Goal: Transaction & Acquisition: Obtain resource

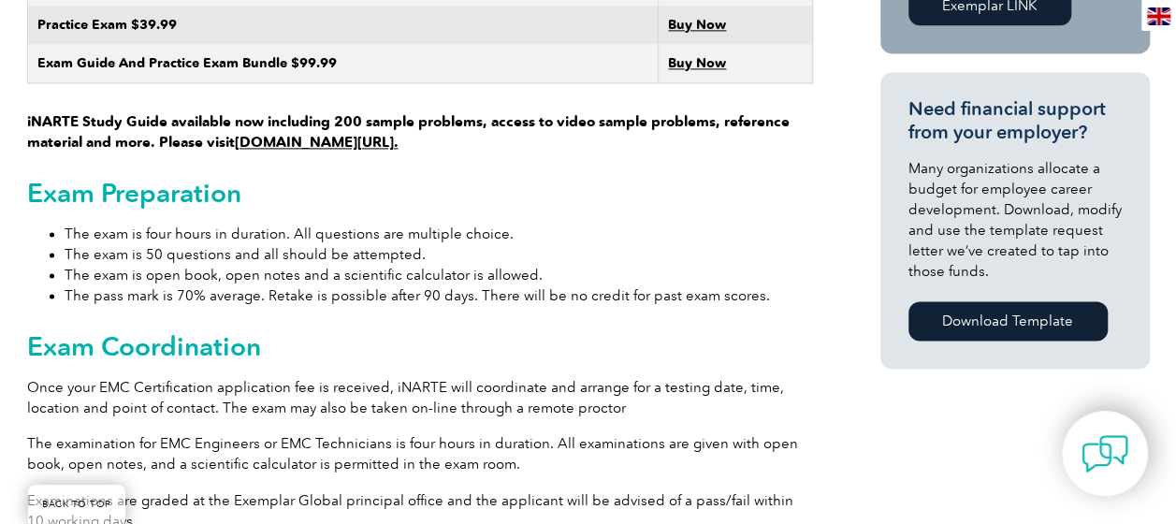
scroll to position [1279, 0]
click at [544, 305] on div "General Overview iNARTE Electromagnetic Compatibility (EMC/EMI) Certification T…" at bounding box center [420, 411] width 786 height 2429
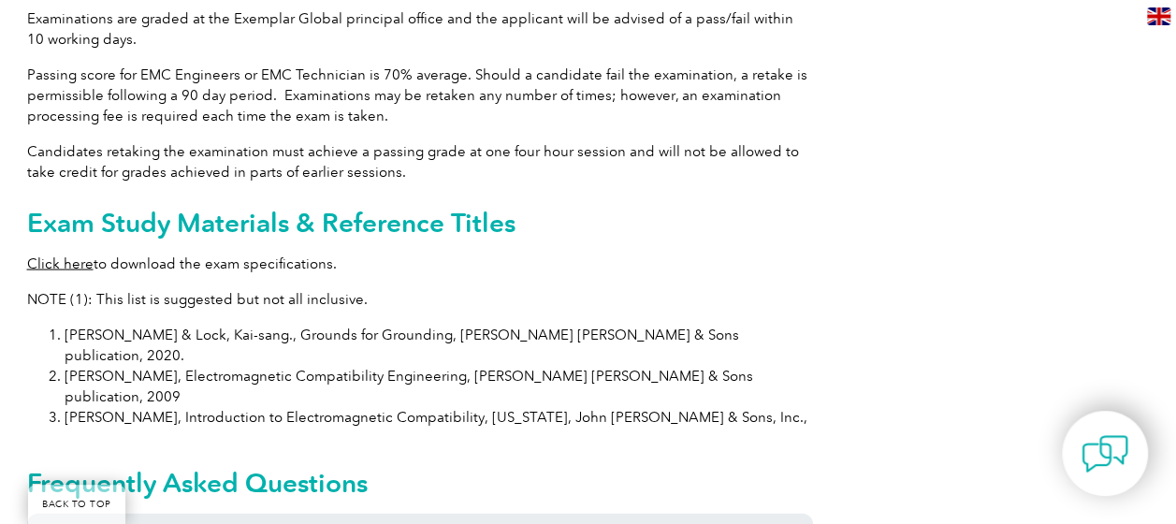
scroll to position [2273, 0]
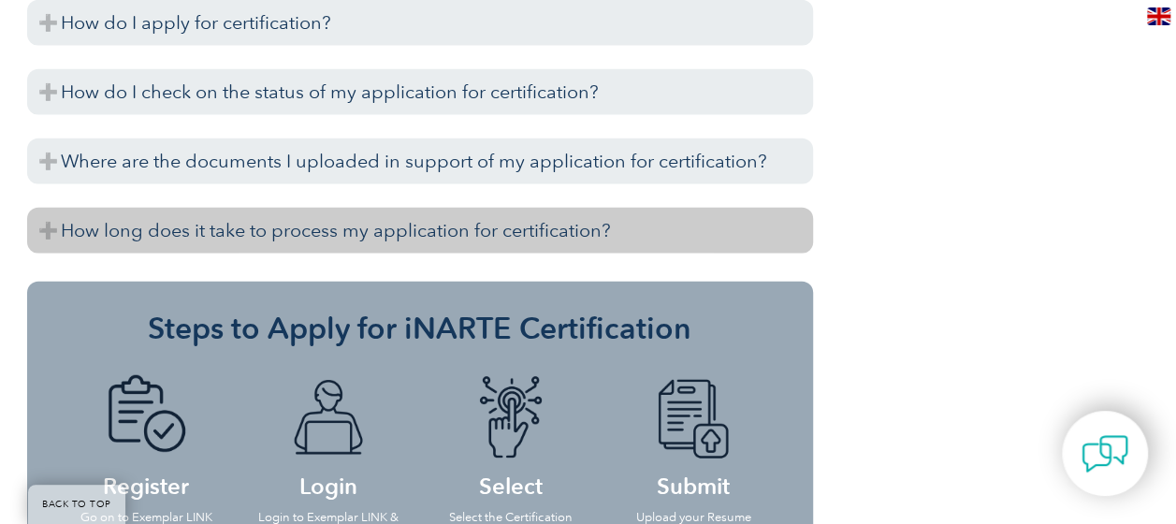
click at [320, 208] on h3 "How long does it take to process my application for certification?" at bounding box center [420, 231] width 786 height 46
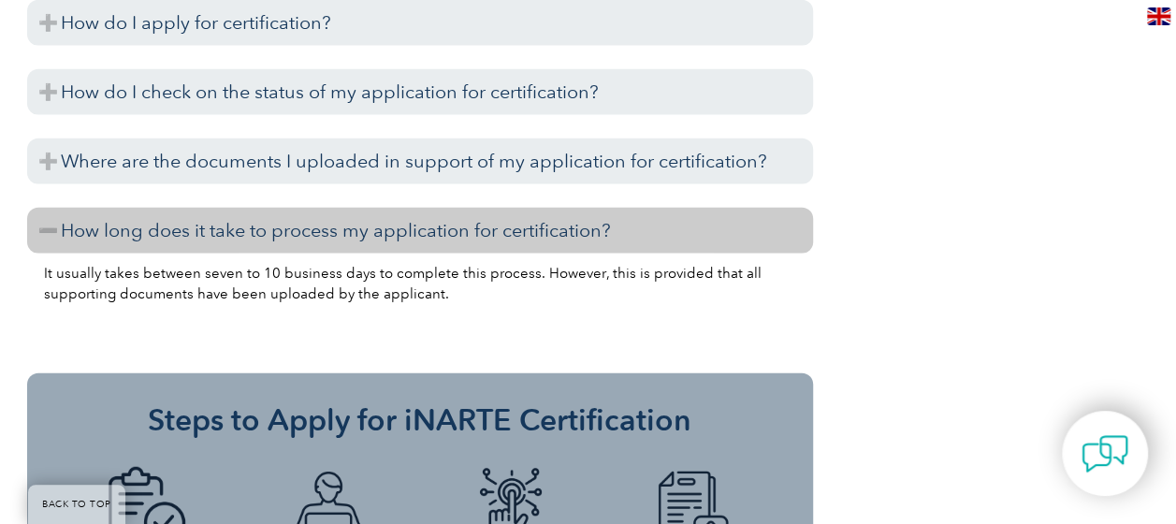
click at [320, 208] on h3 "How long does it take to process my application for certification?" at bounding box center [420, 231] width 786 height 46
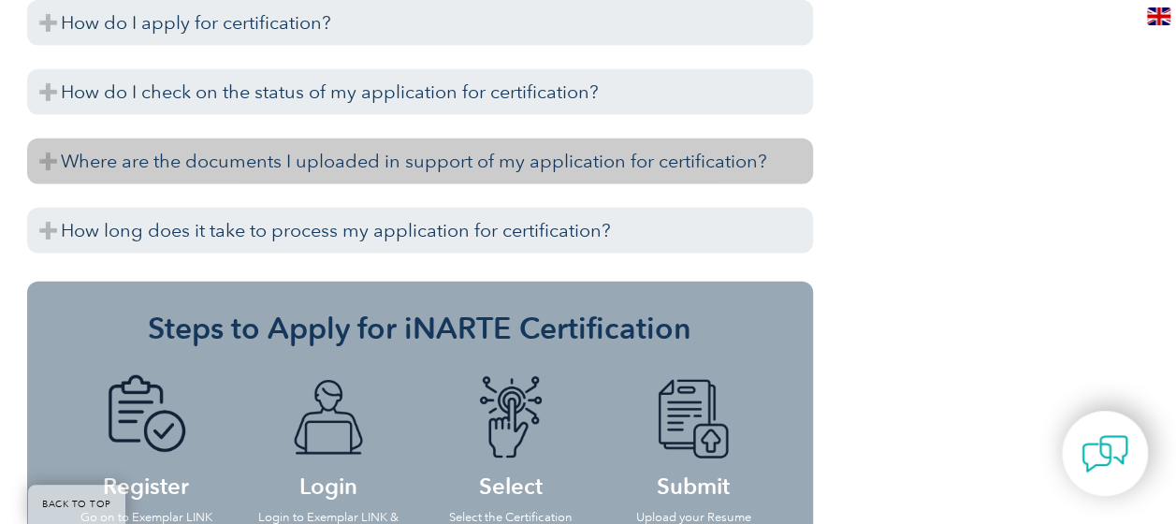
click at [328, 139] on h3 "Where are the documents I uploaded in support of my application for certificati…" at bounding box center [420, 162] width 786 height 46
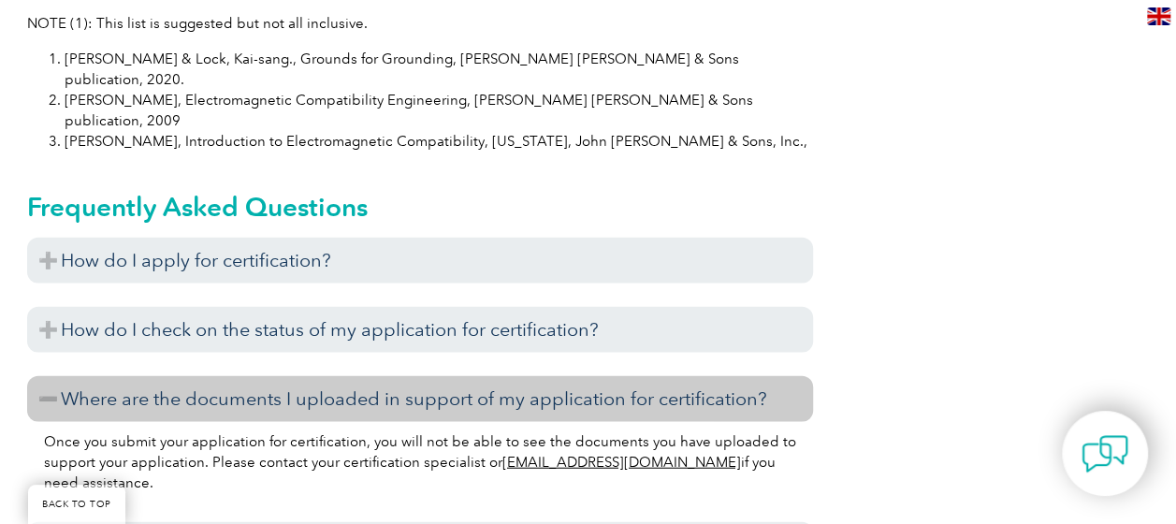
scroll to position [2036, 0]
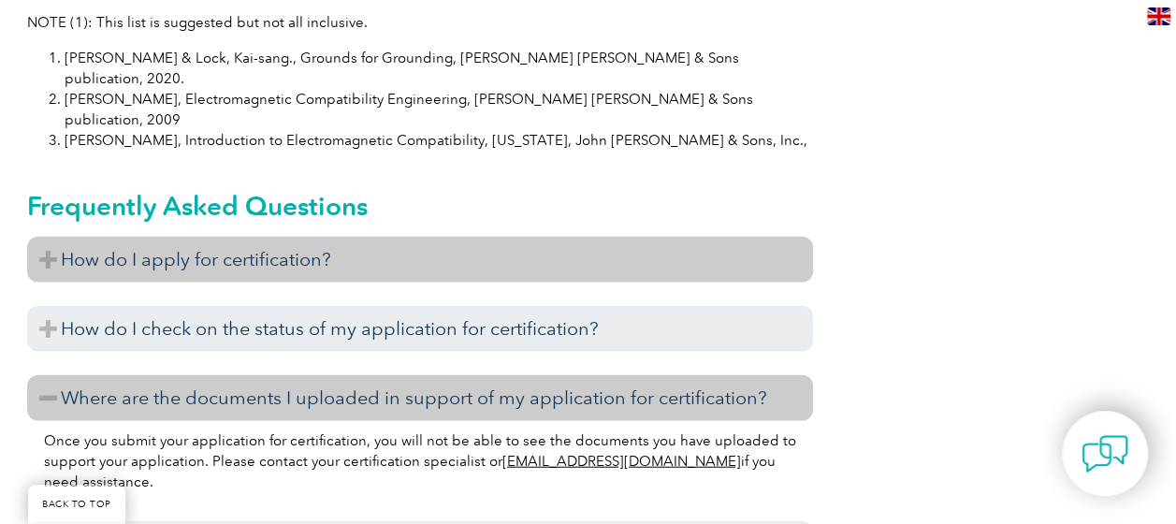
click at [350, 237] on h3 "How do I apply for certification?" at bounding box center [420, 260] width 786 height 46
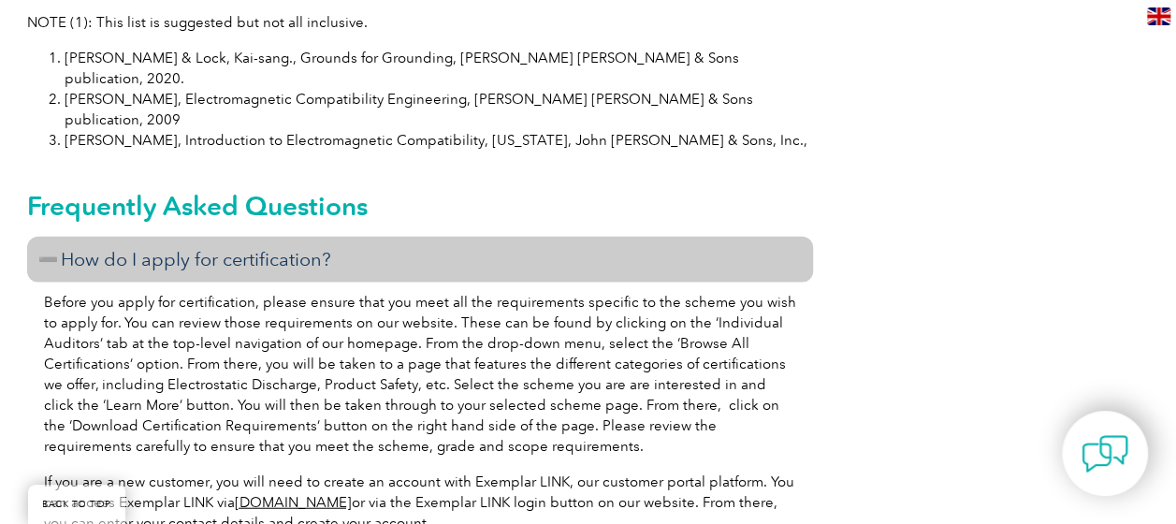
click at [350, 237] on h3 "How do I apply for certification?" at bounding box center [420, 260] width 786 height 46
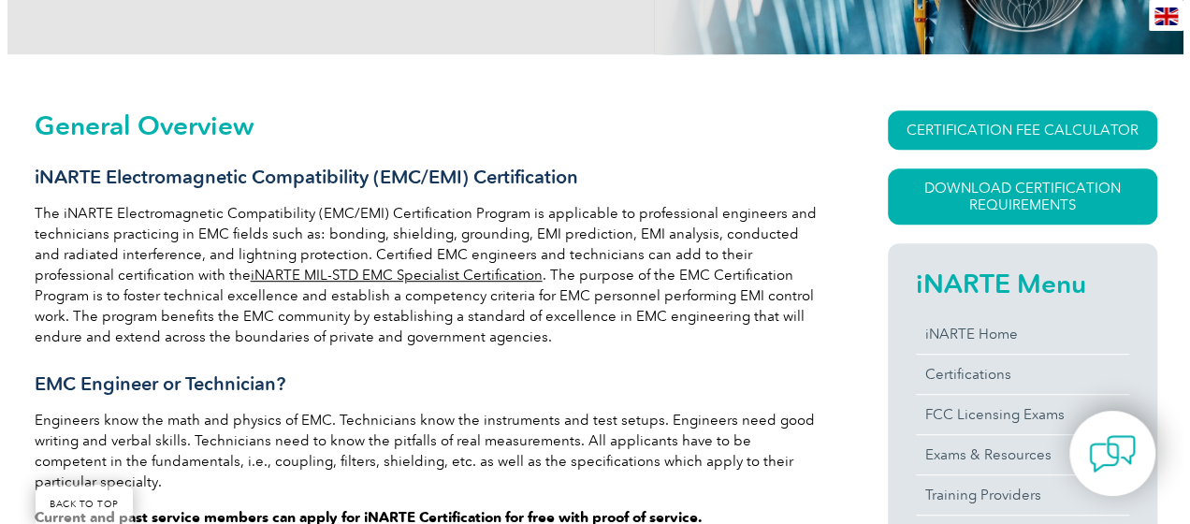
scroll to position [365, 0]
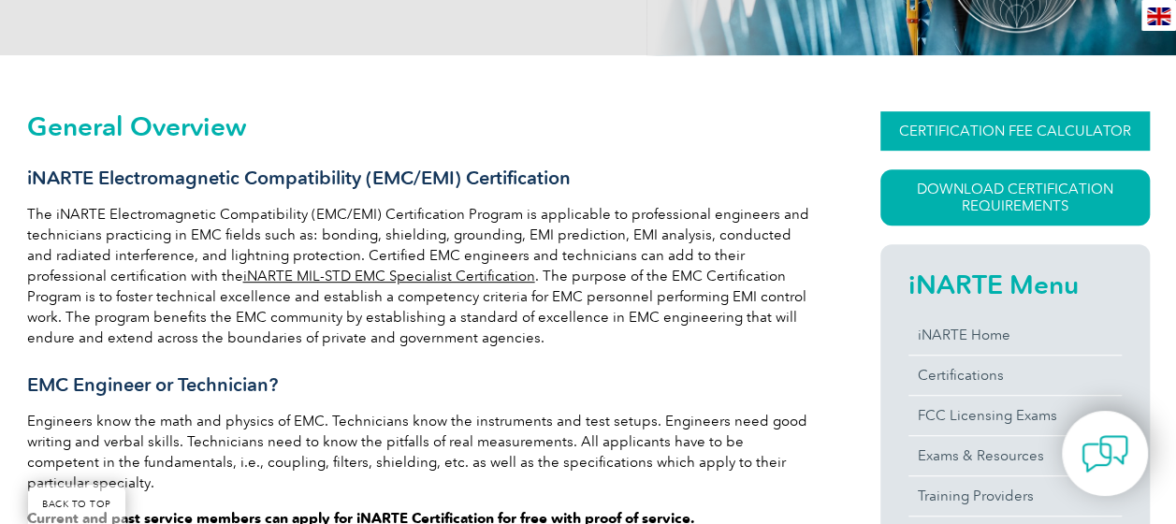
click at [968, 135] on link "CERTIFICATION FEE CALCULATOR" at bounding box center [1016, 130] width 270 height 39
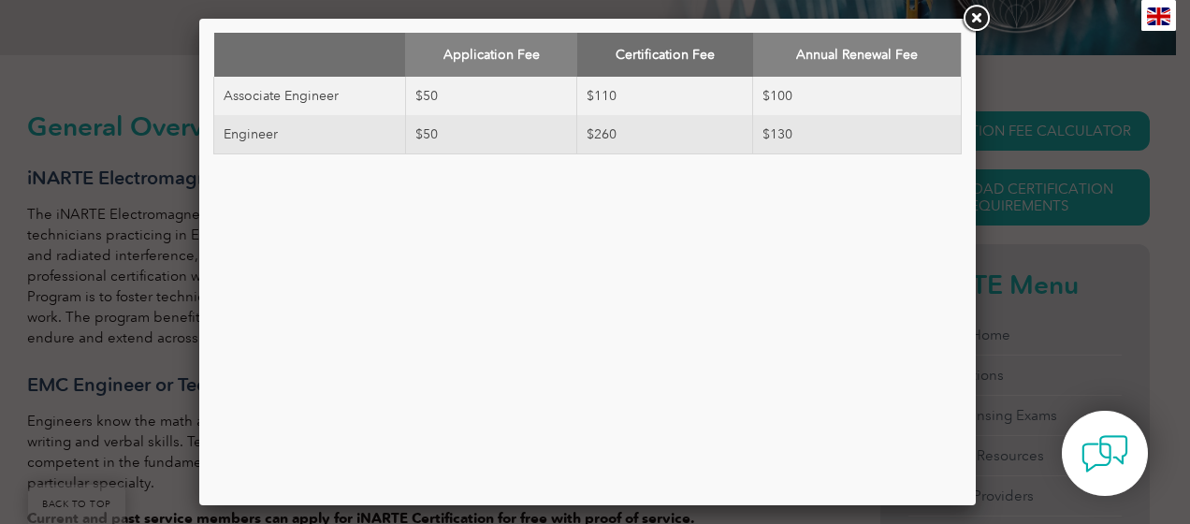
click at [981, 22] on link at bounding box center [976, 19] width 34 height 34
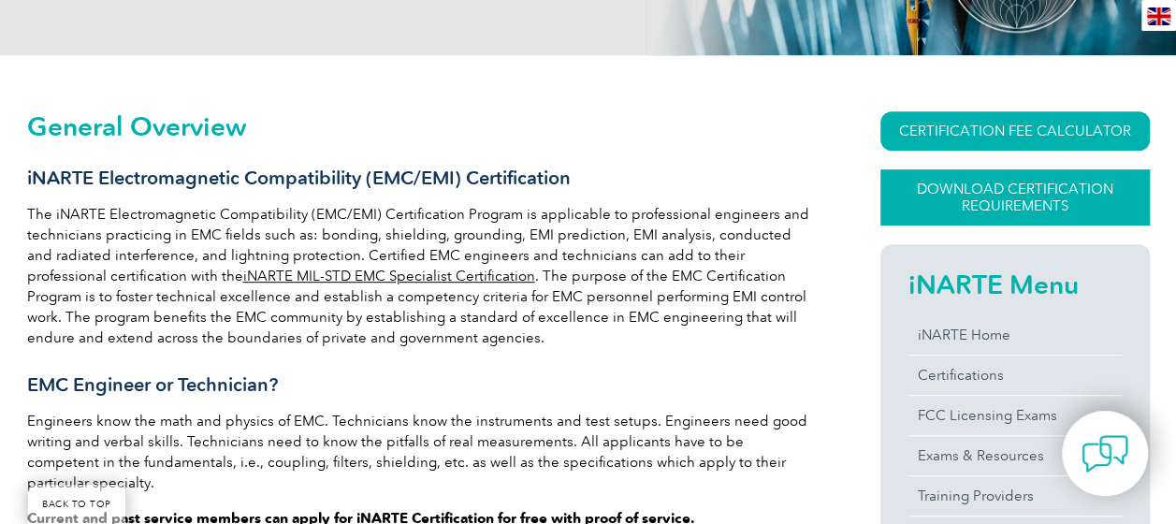
click at [1025, 189] on link "Download Certification Requirements" at bounding box center [1016, 197] width 270 height 56
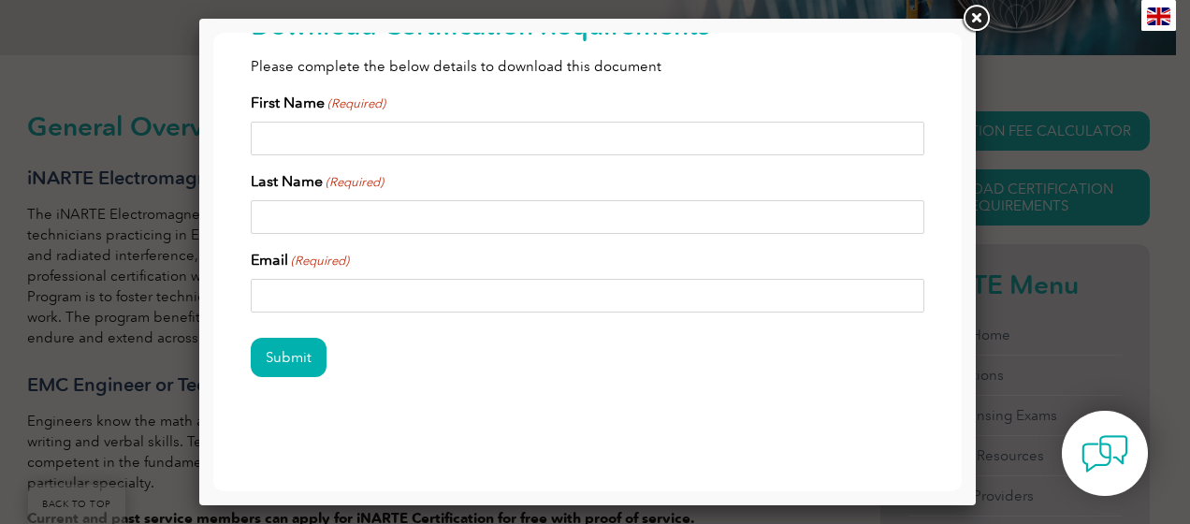
scroll to position [0, 0]
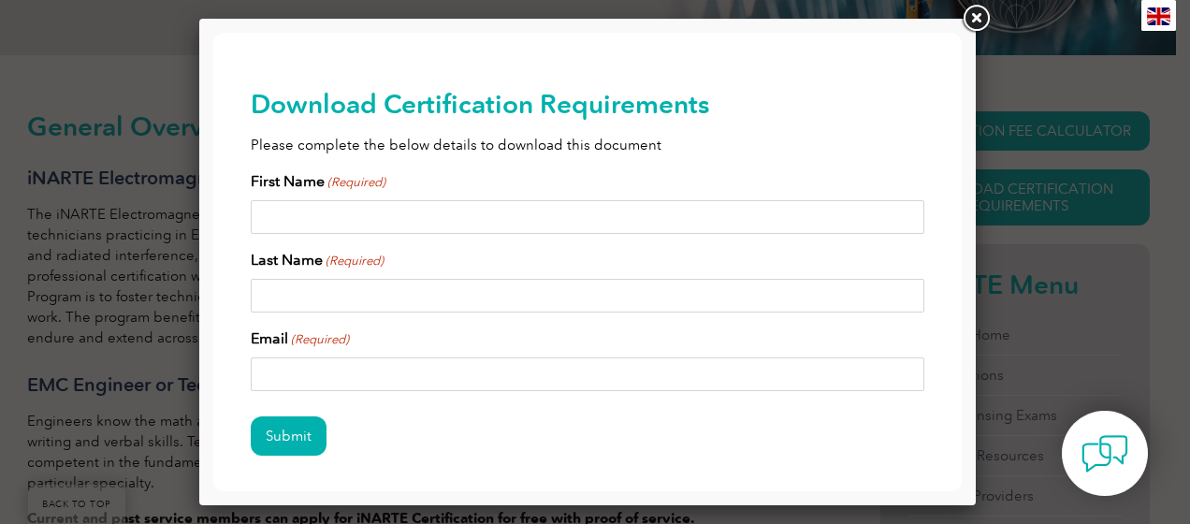
click at [485, 211] on input "First Name (Required)" at bounding box center [588, 217] width 674 height 34
type input "[PERSON_NAME]"
type input "[PERSON_NAME][EMAIL_ADDRESS][PERSON_NAME][DOMAIN_NAME]"
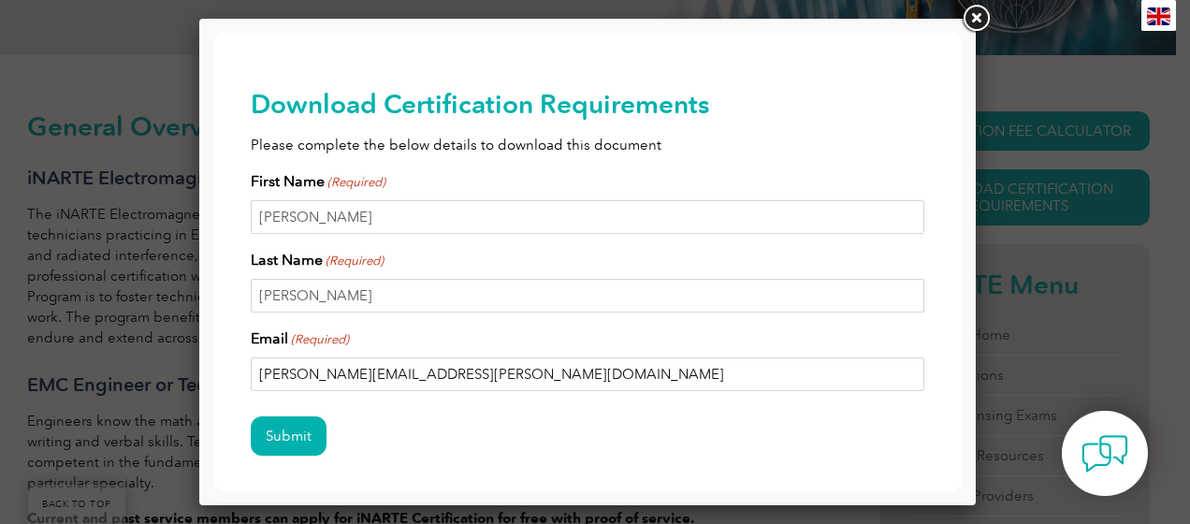
click at [517, 384] on input "[PERSON_NAME][EMAIL_ADDRESS][PERSON_NAME][DOMAIN_NAME]" at bounding box center [588, 374] width 674 height 34
click at [714, 111] on h2 "Download Certification Requirements" at bounding box center [588, 104] width 674 height 30
click at [284, 434] on input "Submit" at bounding box center [289, 435] width 76 height 39
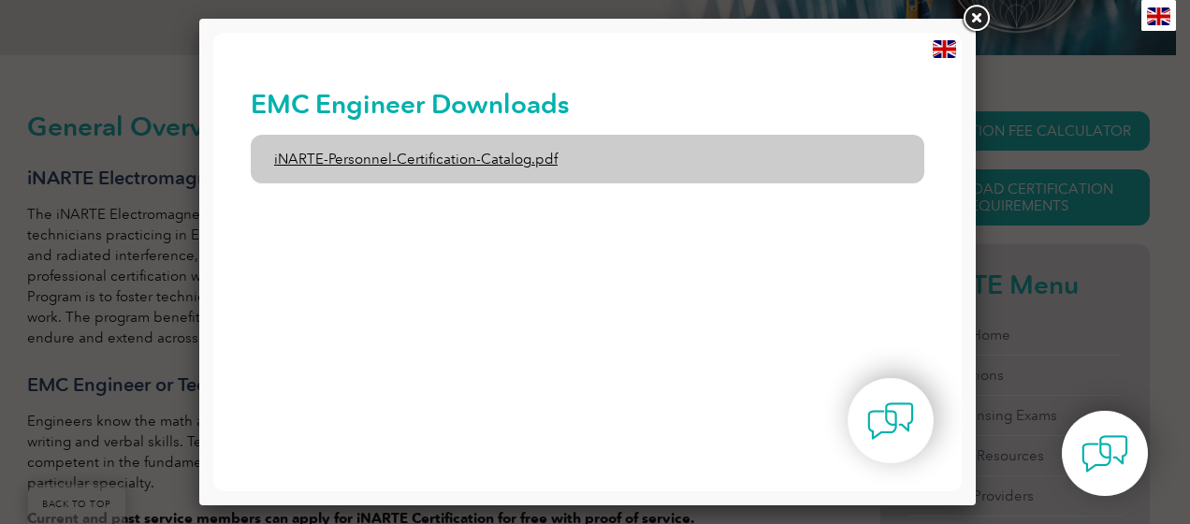
click at [501, 159] on link "iNARTE-Personnel-Certification-Catalog.pdf" at bounding box center [588, 159] width 674 height 49
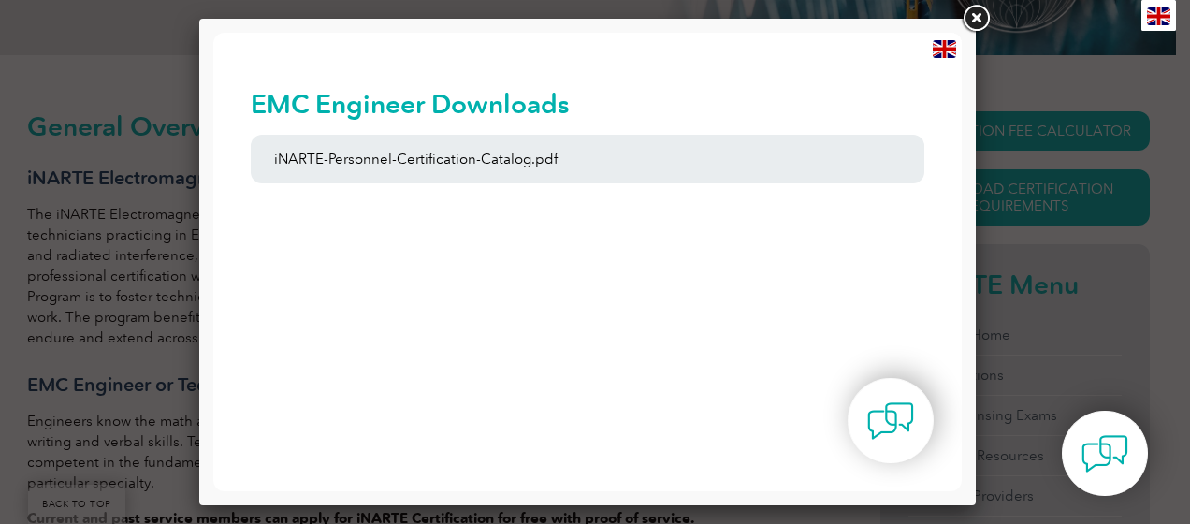
click at [972, 23] on link at bounding box center [976, 19] width 34 height 34
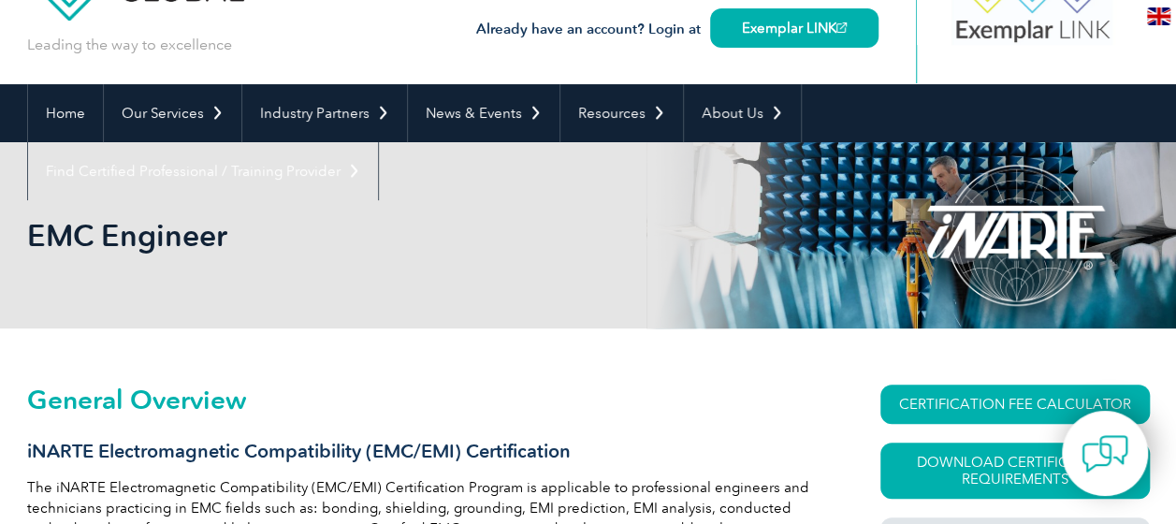
scroll to position [74, 0]
